Goal: Transaction & Acquisition: Purchase product/service

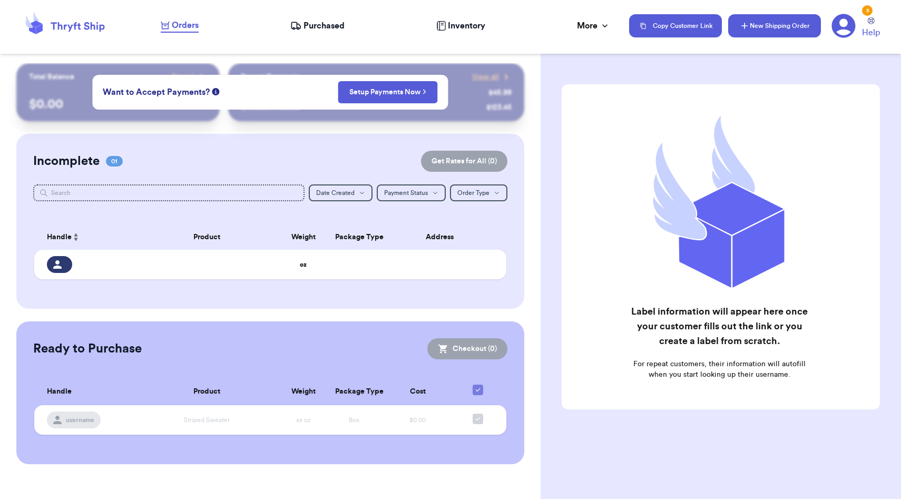
click at [745, 25] on icon "button" at bounding box center [744, 26] width 6 height 6
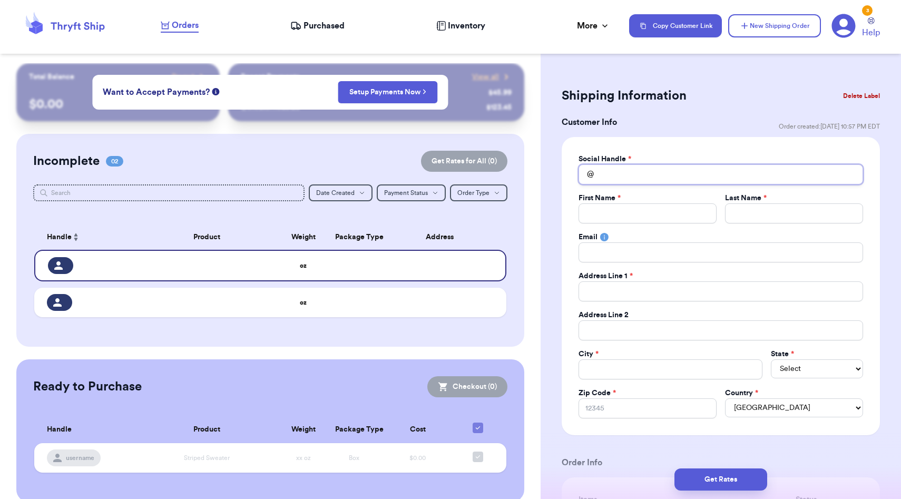
click at [619, 175] on input "Total Amount Paid" at bounding box center [720, 174] width 284 height 20
type input "z"
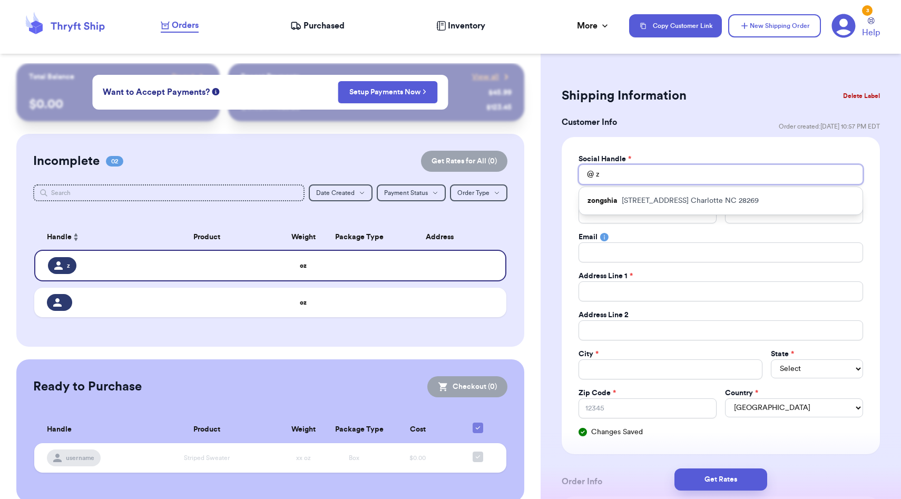
type input "zo"
type input "zon"
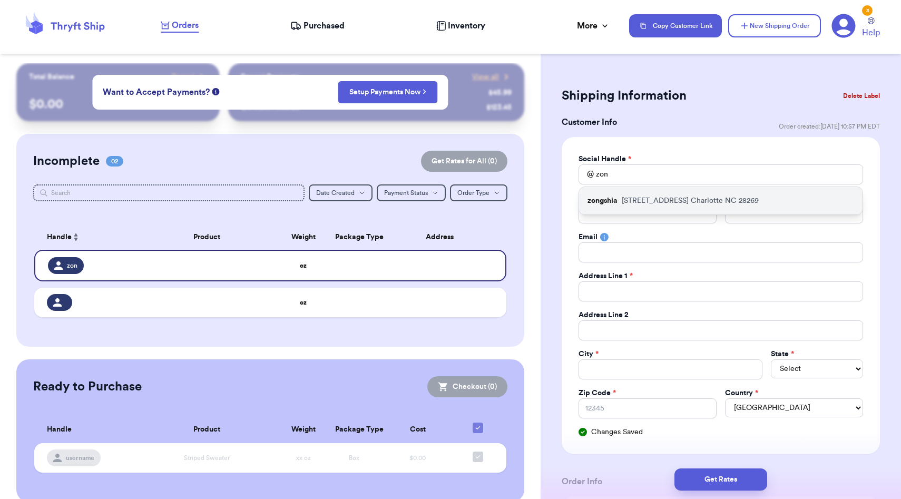
click at [627, 198] on p "[STREET_ADDRESS]" at bounding box center [689, 200] width 137 height 11
type input "zongshia"
type input "Zongshia"
type input "[PERSON_NAME]"
type input "[EMAIL_ADDRESS][DOMAIN_NAME]"
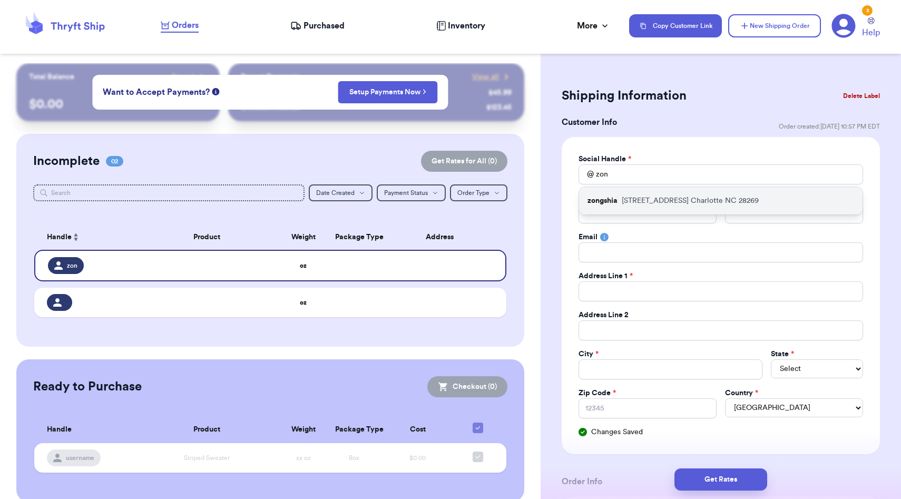
type input "[STREET_ADDRESS]"
type input "Charlotte"
select select "NC"
type input "28269"
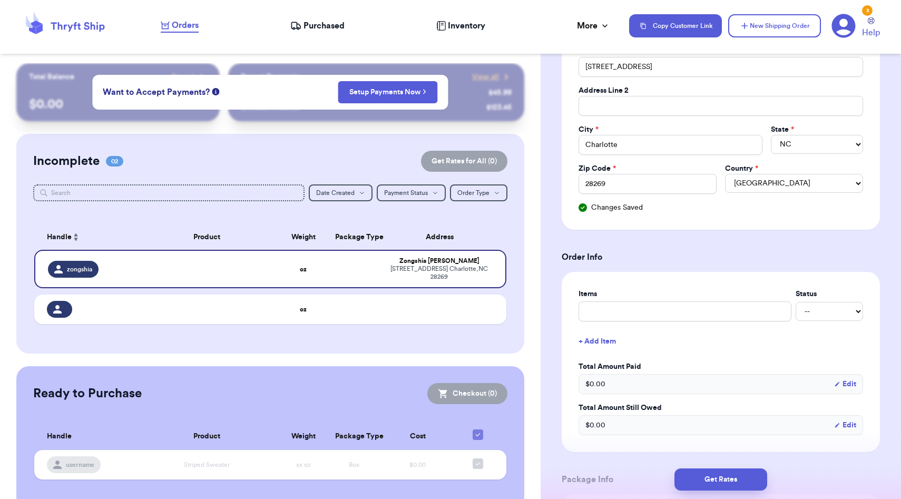
scroll to position [273, 0]
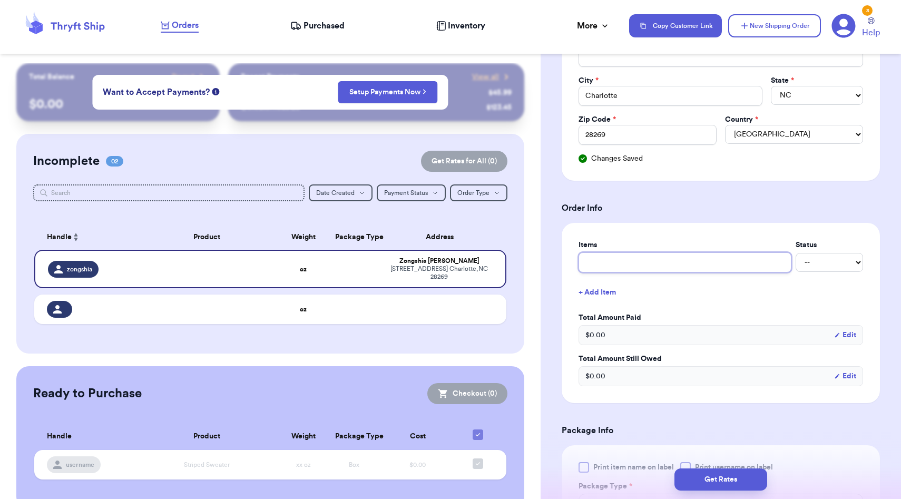
click at [645, 272] on input "text" at bounding box center [684, 262] width 213 height 20
type input "clothes"
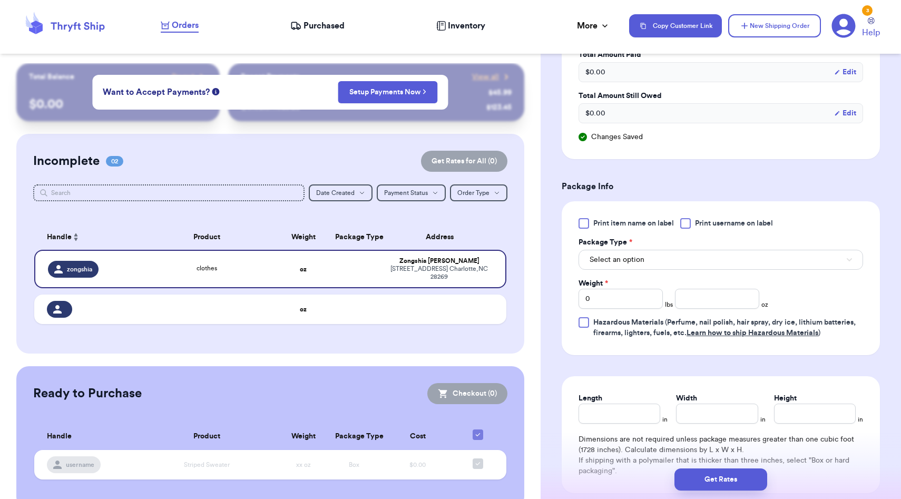
scroll to position [561, 0]
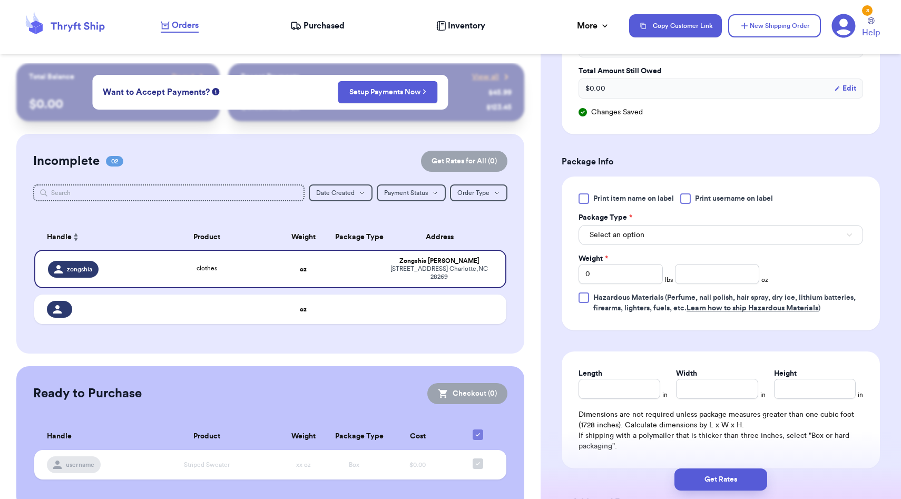
click at [645, 246] on div "Print item name on label Print username on label Package Type * Select an optio…" at bounding box center [720, 253] width 284 height 120
click at [644, 240] on button "Select an option" at bounding box center [720, 235] width 284 height 20
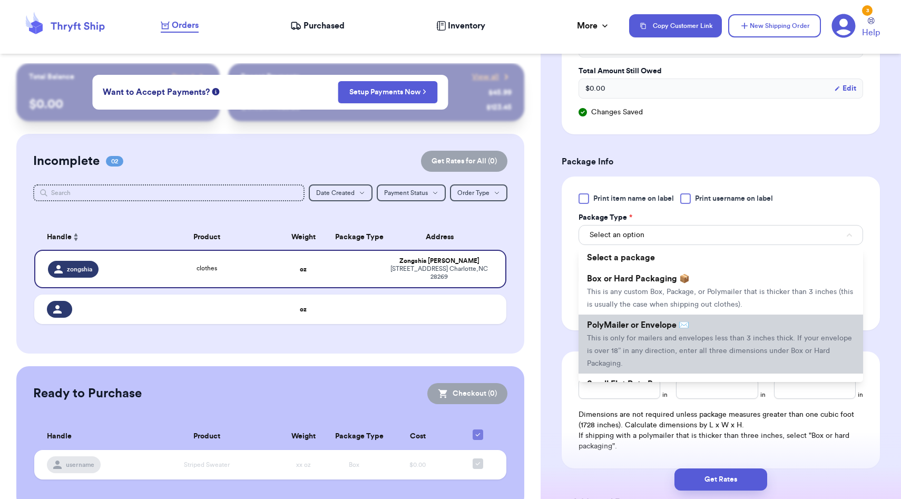
click at [632, 317] on li "PolyMailer or Envelope ✉️ This is only for mailers and envelopes less than 3 in…" at bounding box center [720, 343] width 284 height 59
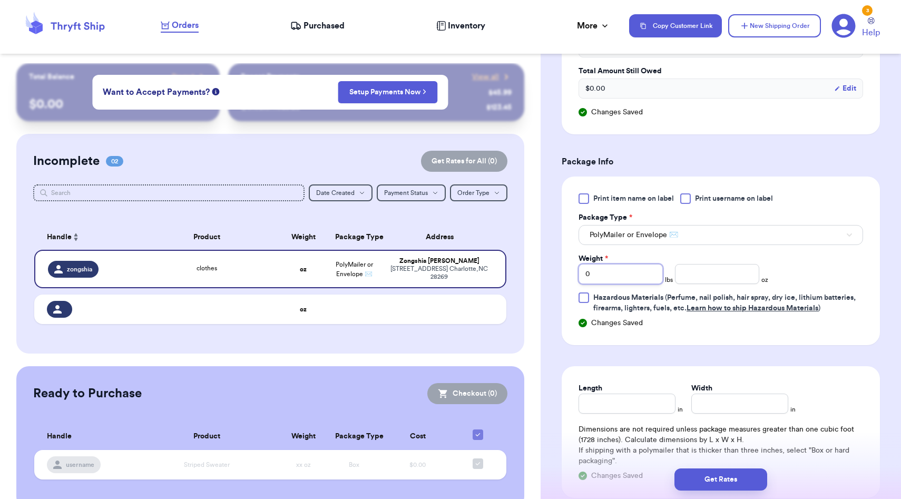
click at [617, 281] on input "0" at bounding box center [620, 274] width 84 height 20
type input "02"
click at [658, 282] on input "02" at bounding box center [620, 274] width 84 height 20
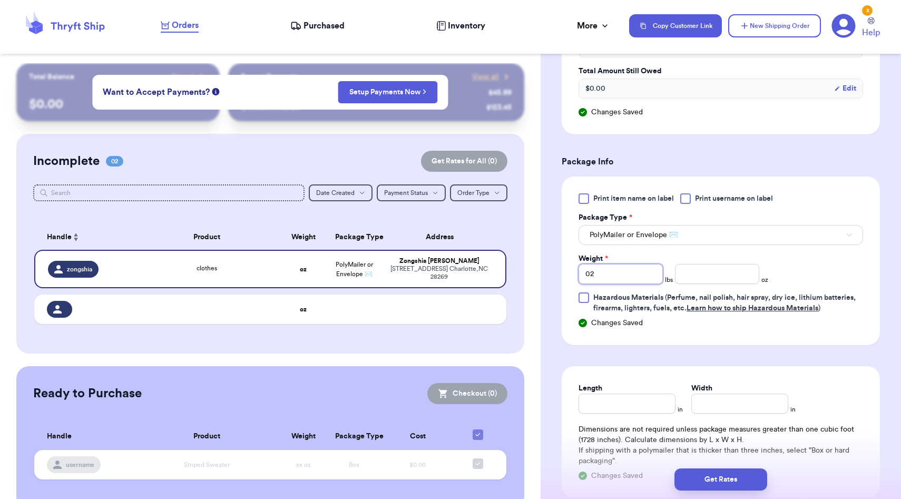
click at [658, 282] on input "02" at bounding box center [620, 274] width 84 height 20
type input "2"
click at [698, 273] on input "number" at bounding box center [717, 274] width 84 height 20
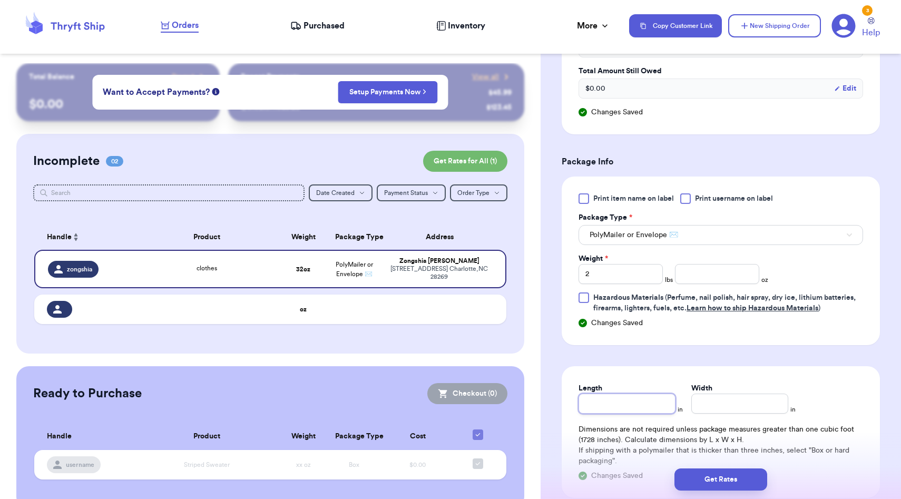
click at [626, 406] on input "Length" at bounding box center [626, 403] width 97 height 20
type input "1"
type input "14"
click at [737, 404] on input "Width *" at bounding box center [739, 403] width 97 height 20
type input "1"
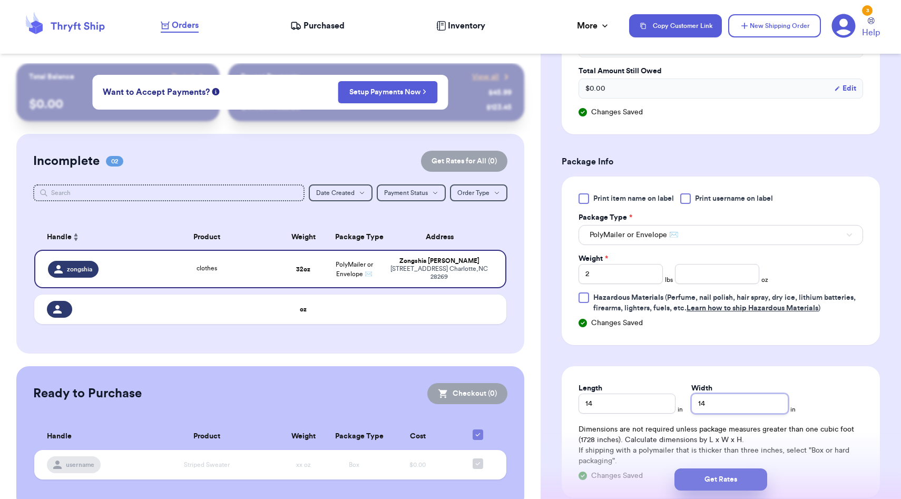
type input "14"
click at [724, 480] on button "Get Rates" at bounding box center [720, 479] width 93 height 22
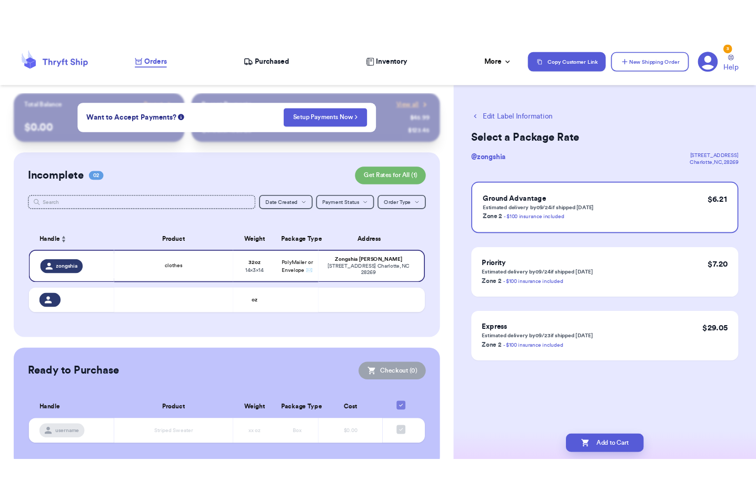
scroll to position [0, 0]
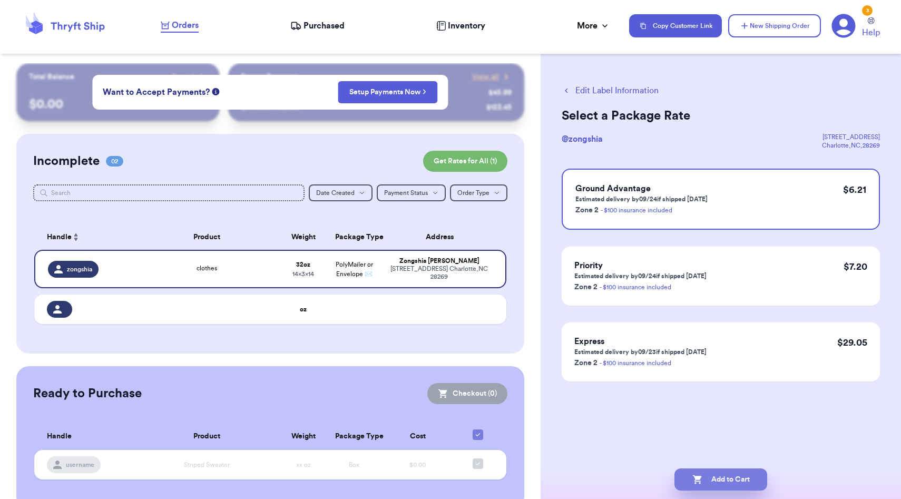
click at [714, 476] on button "Add to Cart" at bounding box center [720, 479] width 93 height 22
checkbox input "true"
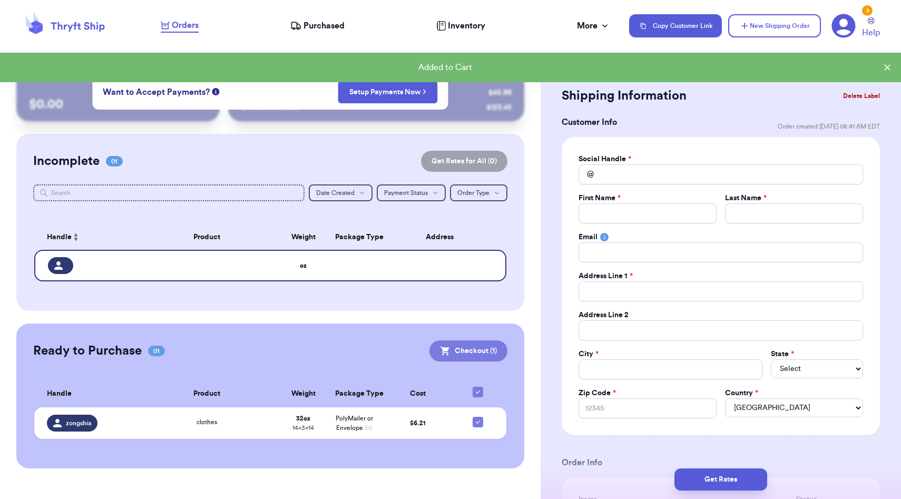
click at [466, 354] on button "Checkout ( 1 )" at bounding box center [468, 350] width 78 height 21
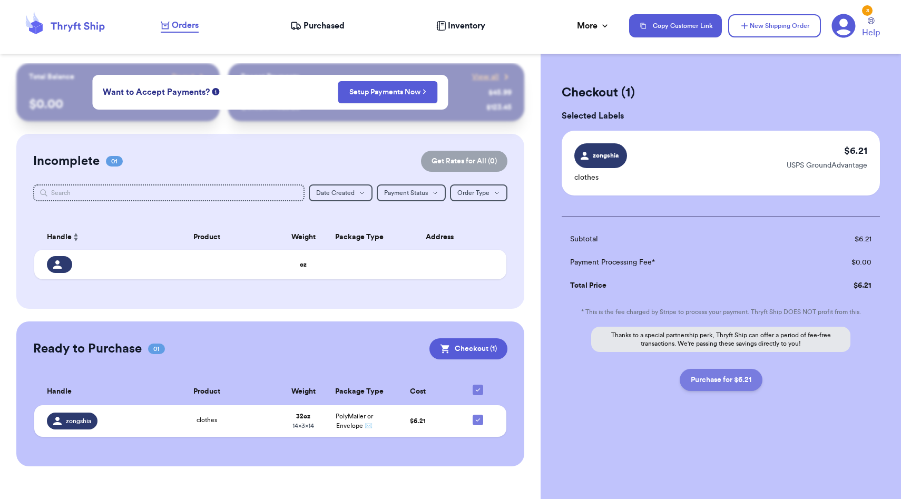
click at [707, 385] on button "Purchase for $6.21" at bounding box center [720, 380] width 83 height 22
checkbox input "false"
checkbox input "true"
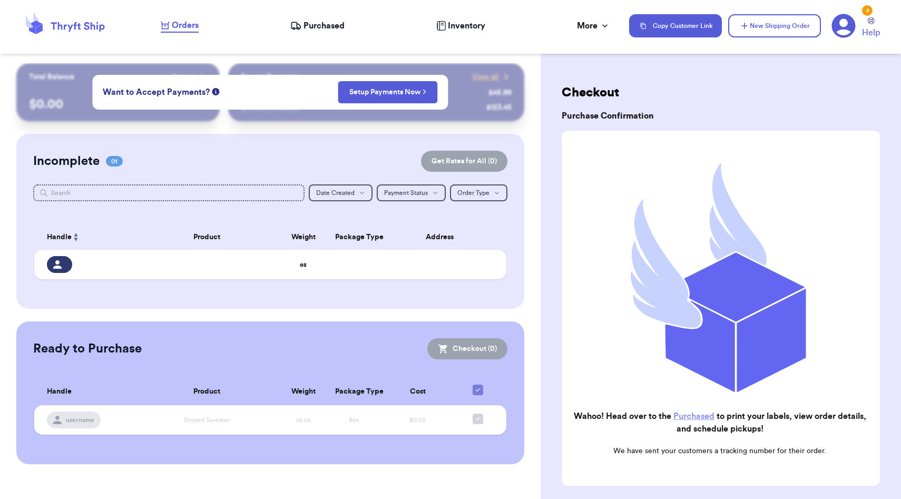
click at [324, 28] on span "Purchased" at bounding box center [323, 25] width 41 height 13
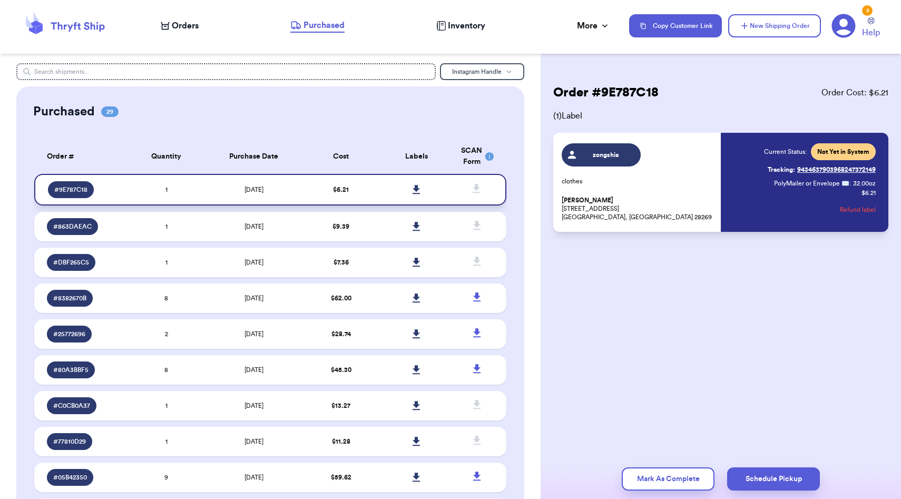
click at [414, 185] on icon at bounding box center [416, 189] width 8 height 9
